Goal: Transaction & Acquisition: Download file/media

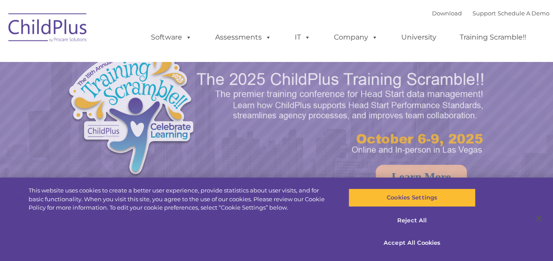
select select "MEDIUM"
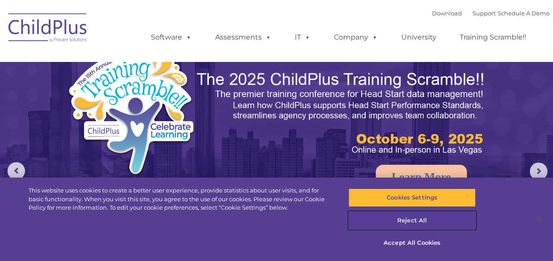
click at [422, 221] on button "Reject All" at bounding box center [412, 221] width 127 height 18
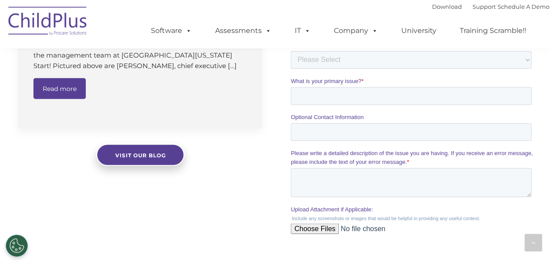
scroll to position [780, 0]
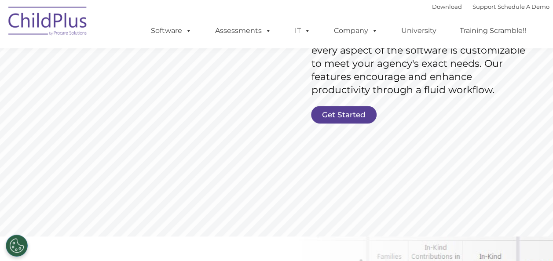
scroll to position [181, 0]
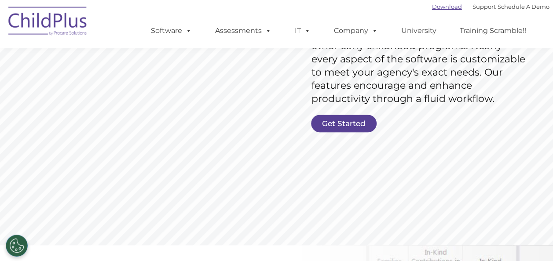
click at [433, 7] on link "Download" at bounding box center [447, 6] width 30 height 7
